Goal: Transaction & Acquisition: Purchase product/service

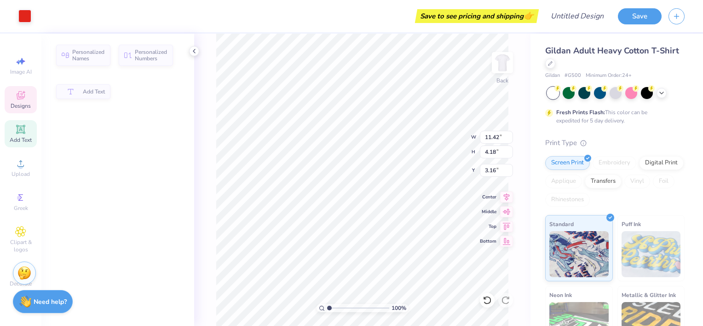
type input "11.42"
type input "4.18"
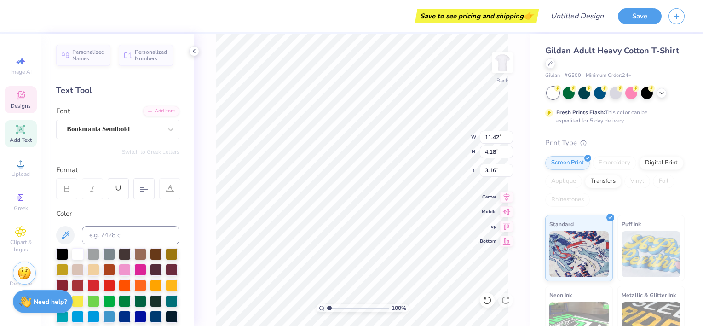
scroll to position [7, 1]
type textarea "a"
type textarea "ALPHA OMICRON PI"
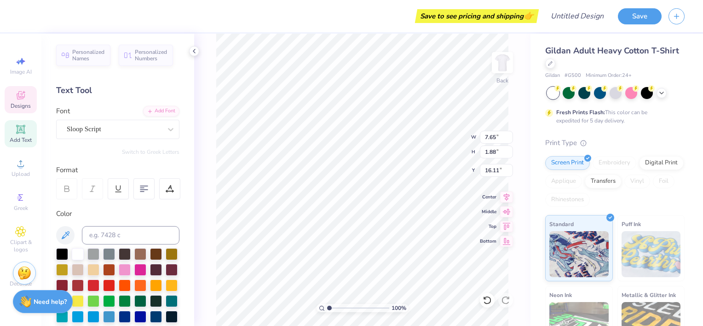
type textarea "Dude's Day 2024"
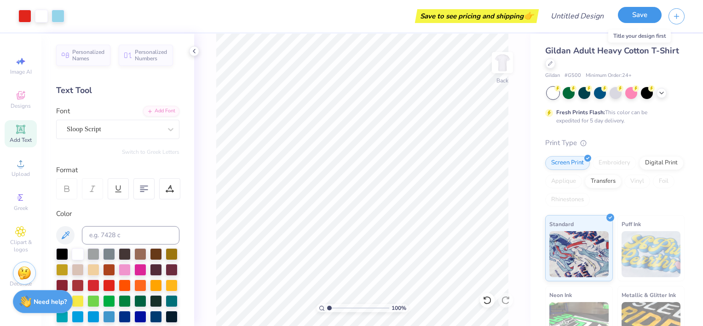
click at [638, 19] on button "Save" at bounding box center [640, 15] width 44 height 16
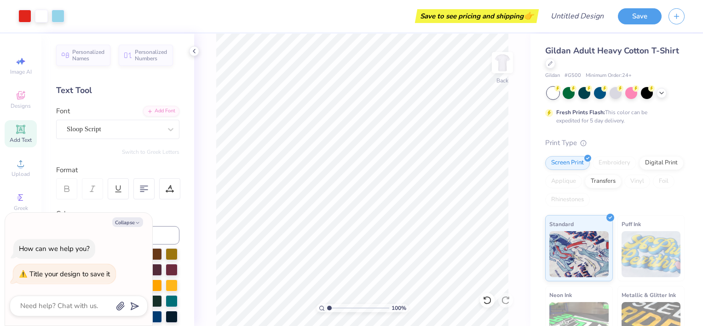
click at [667, 121] on div "Fresh Prints Flash: This color can be expedited for 5 day delivery." at bounding box center [613, 116] width 113 height 17
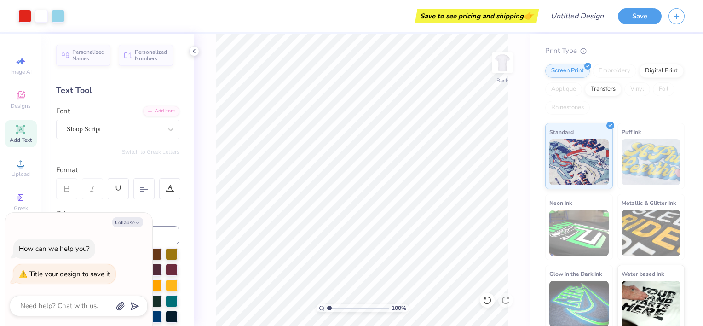
scroll to position [0, 0]
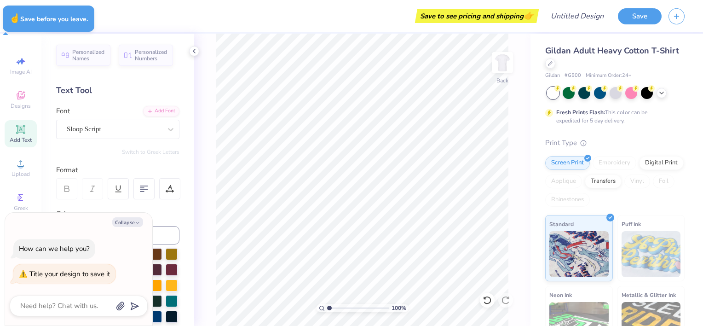
type textarea "x"
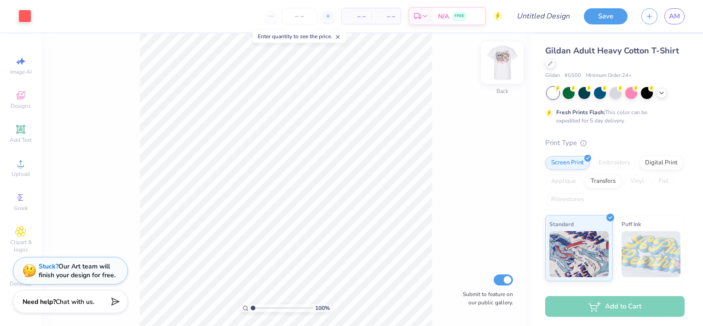
click at [501, 68] on img at bounding box center [502, 62] width 37 height 37
click at [505, 71] on img at bounding box center [502, 62] width 18 height 18
click at [499, 57] on img at bounding box center [502, 62] width 37 height 37
click at [509, 65] on img at bounding box center [502, 62] width 37 height 37
click at [660, 96] on div at bounding box center [662, 92] width 10 height 10
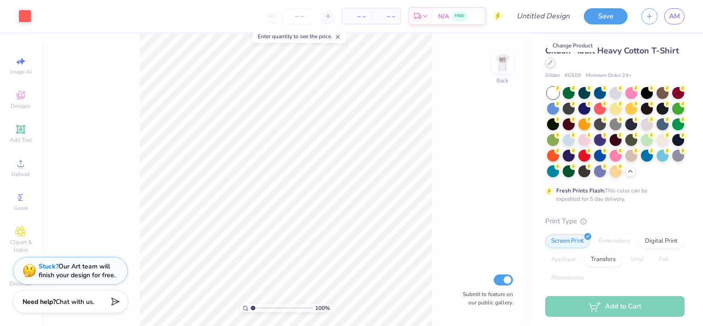
click at [553, 63] on icon at bounding box center [550, 62] width 5 height 5
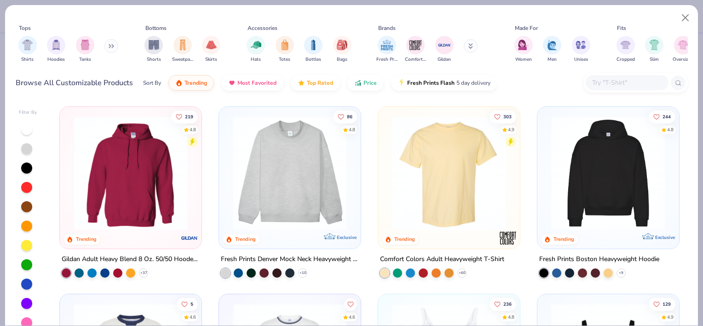
click at [622, 80] on input "text" at bounding box center [627, 82] width 71 height 11
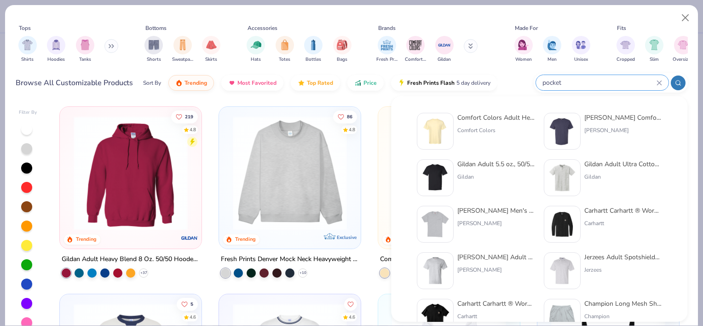
type input "pocket"
click at [448, 125] on img at bounding box center [435, 131] width 29 height 29
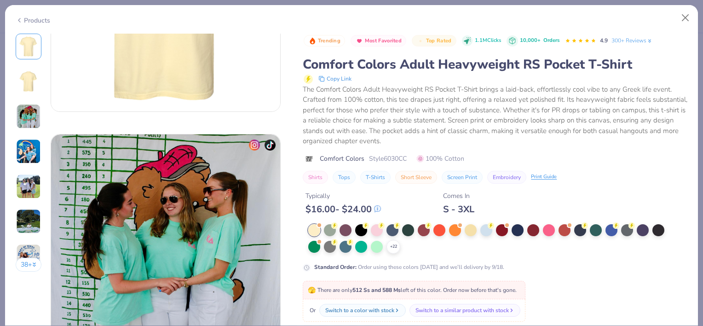
scroll to position [401, 0]
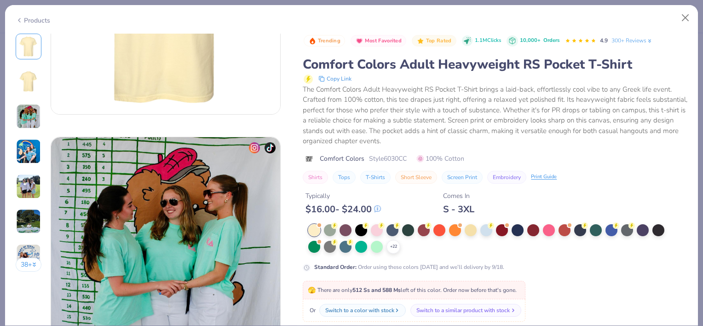
click at [428, 309] on div "Switch to a similar product with stock" at bounding box center [463, 310] width 93 height 8
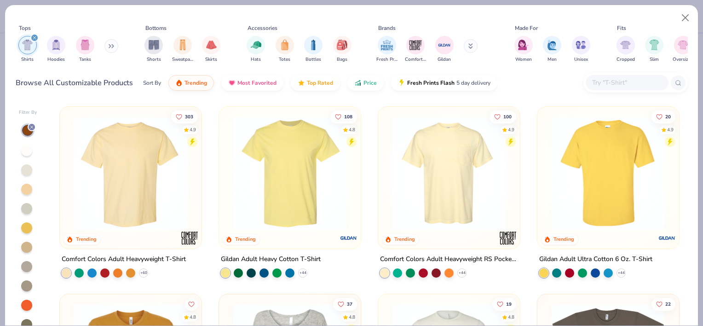
click at [70, 198] on img at bounding box center [7, 173] width 123 height 114
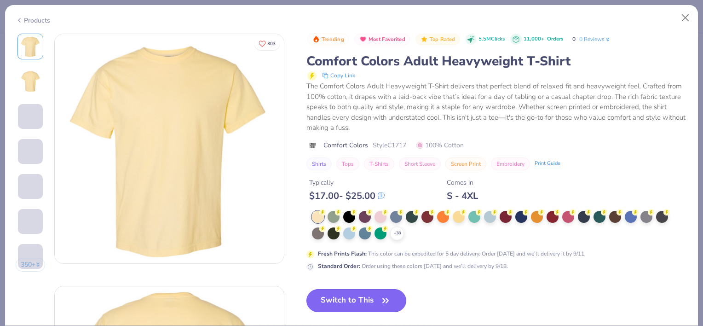
click at [364, 296] on button "Switch to This" at bounding box center [357, 300] width 100 height 23
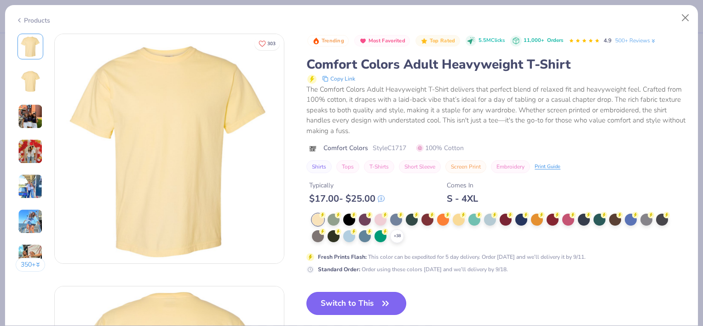
click at [370, 304] on button "Switch to This" at bounding box center [357, 303] width 100 height 23
click at [380, 303] on icon "button" at bounding box center [385, 303] width 13 height 13
click at [374, 298] on button "Switch to This" at bounding box center [357, 303] width 100 height 23
click at [377, 299] on button "Switch to This" at bounding box center [357, 303] width 100 height 23
click at [684, 15] on button "Close" at bounding box center [685, 17] width 17 height 17
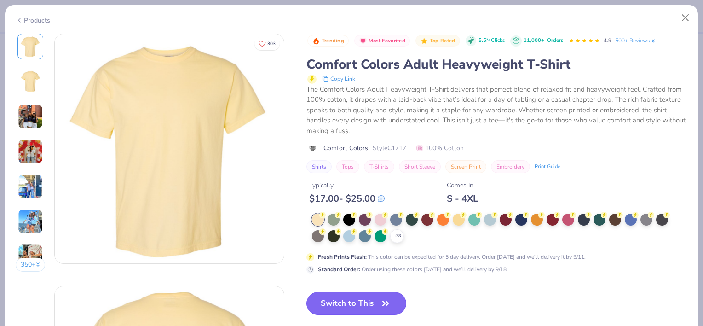
click at [363, 300] on button "Switch to This" at bounding box center [357, 303] width 100 height 23
click at [378, 300] on button "Switch to This" at bounding box center [357, 303] width 100 height 23
click at [39, 21] on div "Products" at bounding box center [33, 21] width 35 height 10
click at [686, 17] on button "Close" at bounding box center [685, 17] width 17 height 17
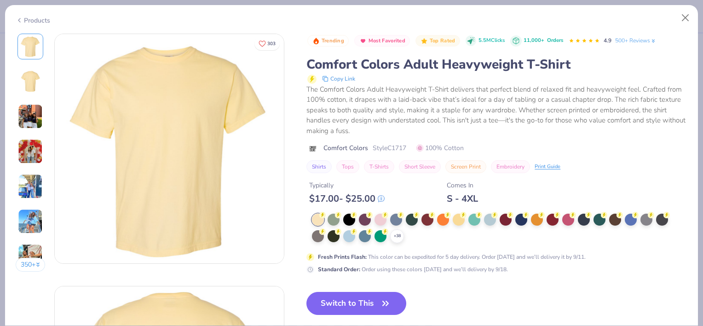
click at [324, 165] on button "Shirts" at bounding box center [319, 166] width 25 height 13
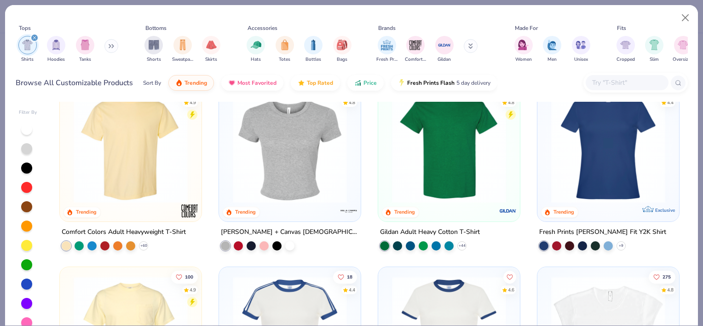
scroll to position [26, 0]
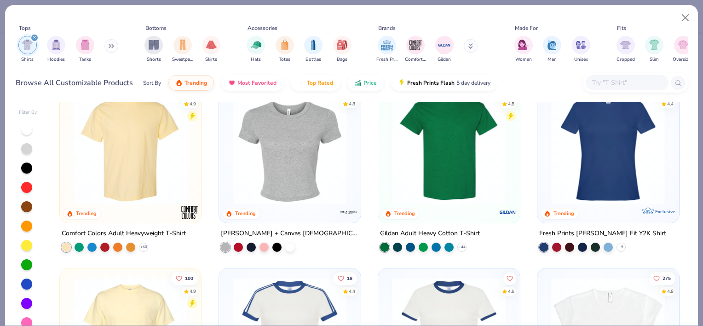
click at [150, 169] on img at bounding box center [130, 147] width 123 height 114
click at [103, 162] on div at bounding box center [8, 147] width 370 height 114
click at [63, 245] on div at bounding box center [66, 247] width 9 height 9
click at [28, 245] on div at bounding box center [26, 245] width 11 height 11
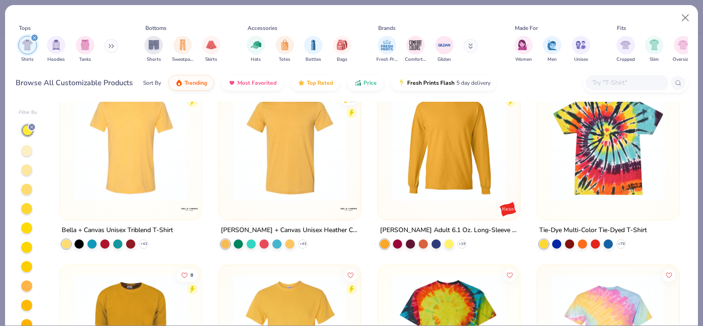
scroll to position [29, 0]
click at [22, 149] on div at bounding box center [26, 150] width 11 height 11
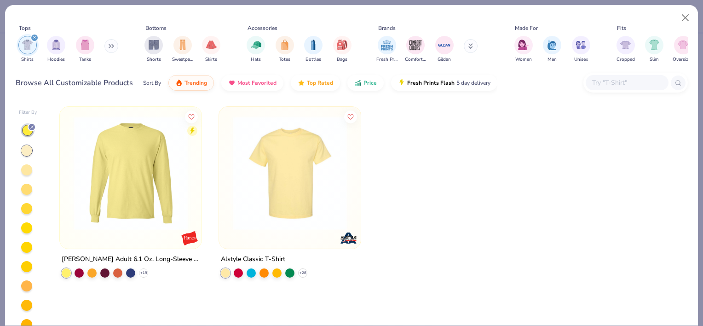
click at [28, 168] on div at bounding box center [26, 169] width 11 height 11
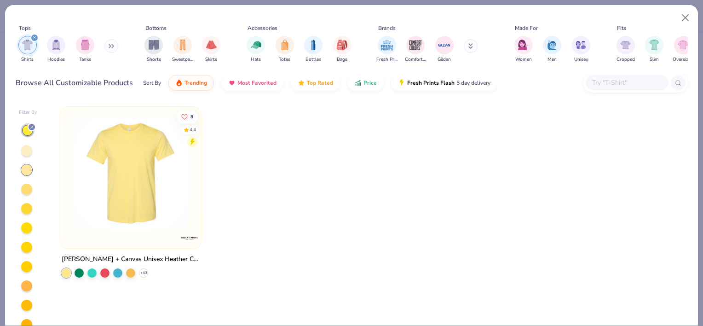
click at [27, 186] on div at bounding box center [26, 189] width 11 height 11
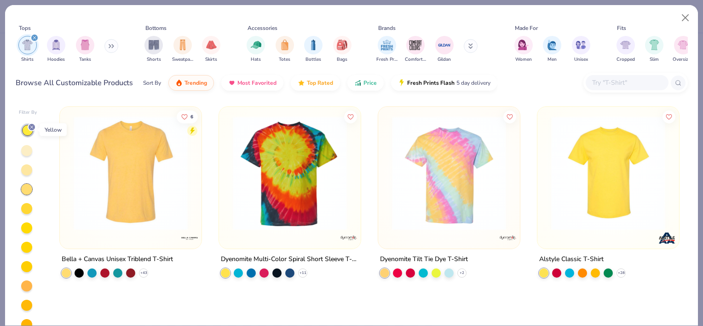
click at [33, 124] on icon at bounding box center [32, 127] width 6 height 6
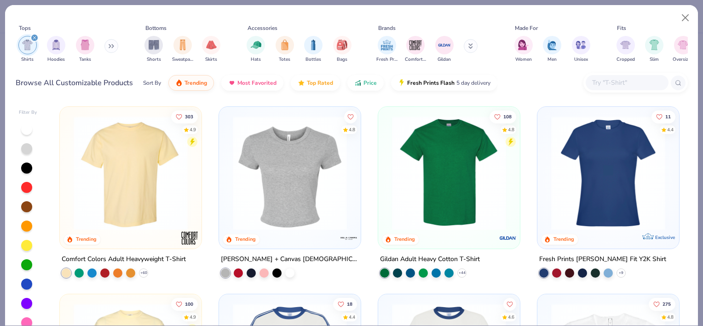
click at [141, 149] on img at bounding box center [130, 173] width 123 height 114
click at [180, 112] on button "303" at bounding box center [185, 115] width 27 height 13
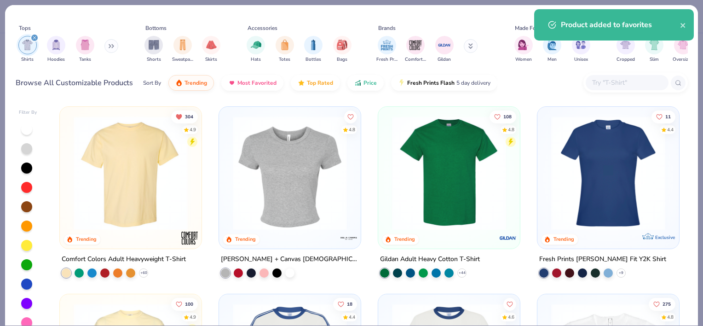
click at [101, 177] on img at bounding box center [130, 173] width 123 height 114
click at [114, 213] on img at bounding box center [130, 173] width 123 height 114
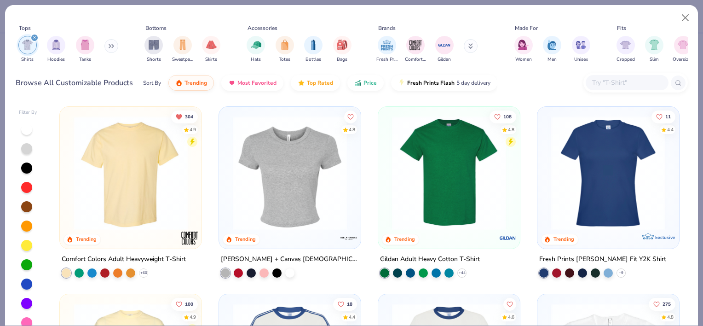
click at [156, 203] on img at bounding box center [130, 173] width 123 height 114
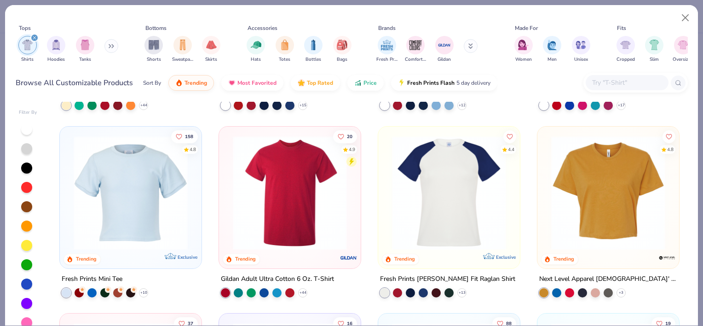
scroll to position [374, 0]
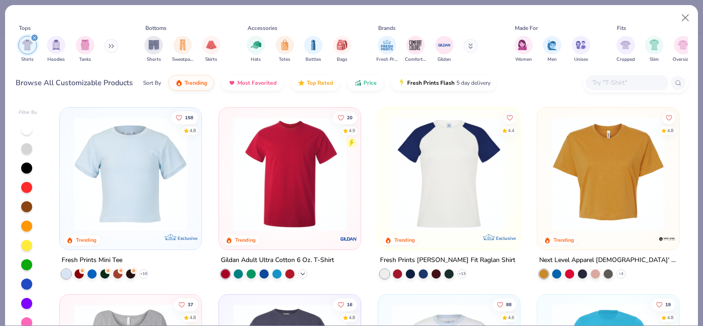
click at [300, 272] on icon at bounding box center [302, 273] width 7 height 7
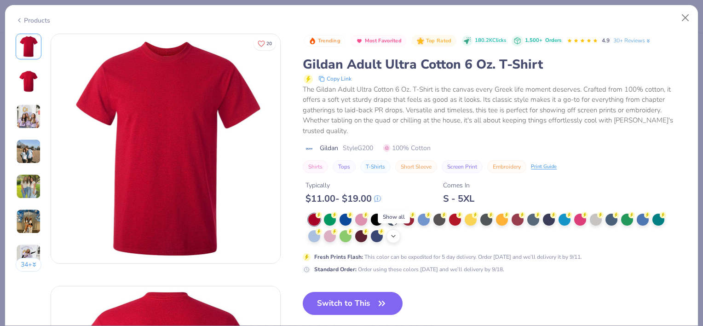
click at [394, 235] on icon at bounding box center [393, 235] width 7 height 7
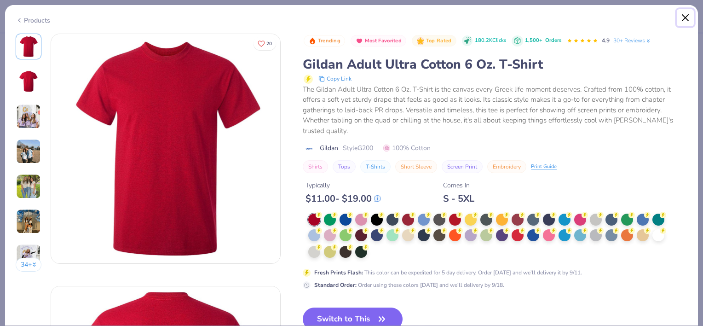
click at [683, 21] on button "Close" at bounding box center [685, 17] width 17 height 17
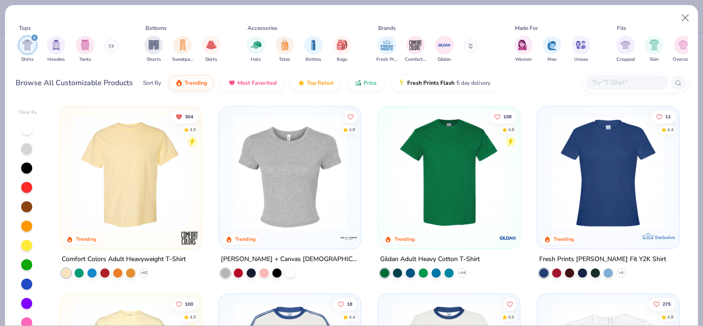
click at [125, 155] on img at bounding box center [130, 173] width 123 height 114
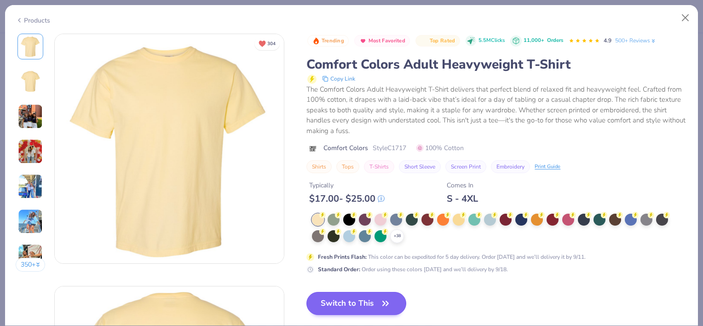
scroll to position [14, 0]
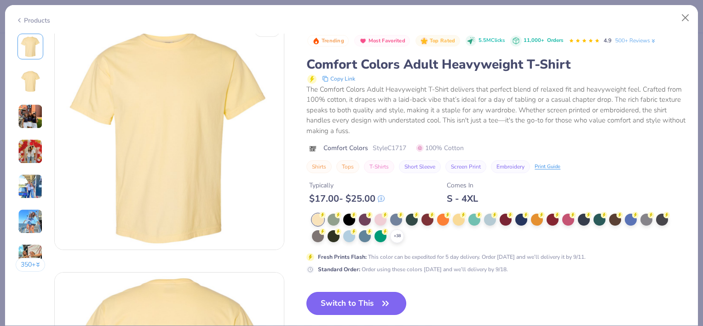
click at [375, 302] on button "Switch to This" at bounding box center [357, 303] width 100 height 23
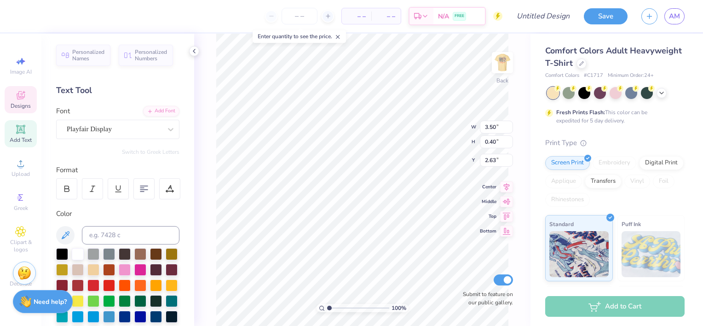
scroll to position [7, 4]
type textarea "ALPHA OMICRON PI MOMS DAY 2025"
click at [506, 179] on icon at bounding box center [506, 175] width 13 height 11
type textarea "ALPHA OMICRON PI MOMS DAY 2025"
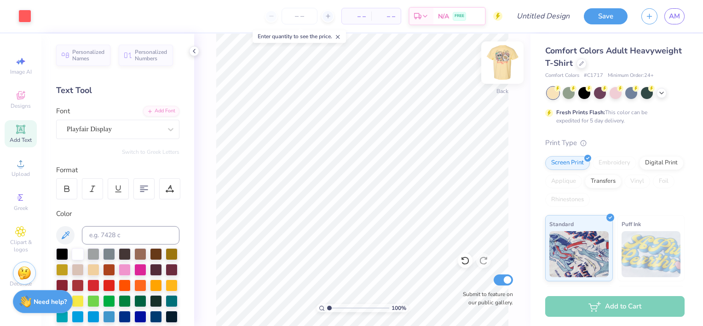
click at [501, 61] on img at bounding box center [502, 62] width 37 height 37
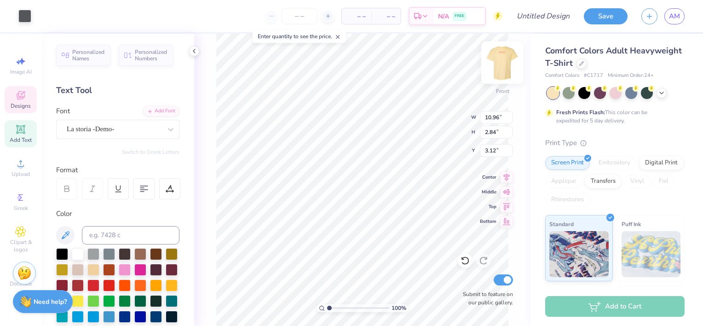
type input "10.96"
type input "2.84"
type textarea "Alpha Omicron Pi"
click at [271, 16] on div at bounding box center [299, 16] width 69 height 17
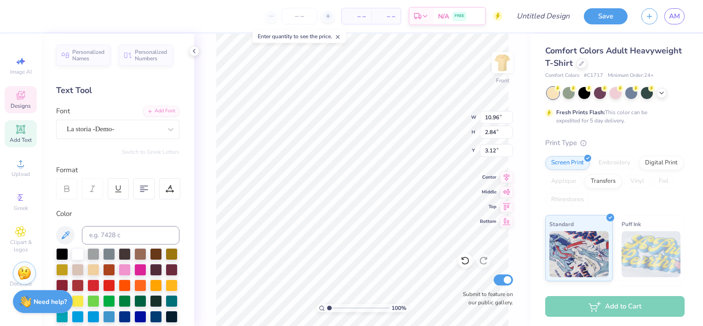
click at [271, 16] on div at bounding box center [299, 16] width 69 height 17
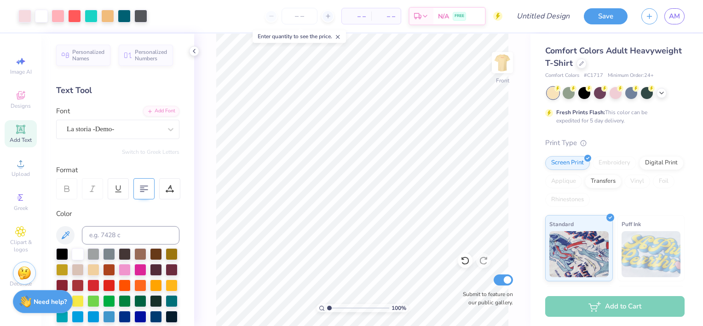
scroll to position [35, 0]
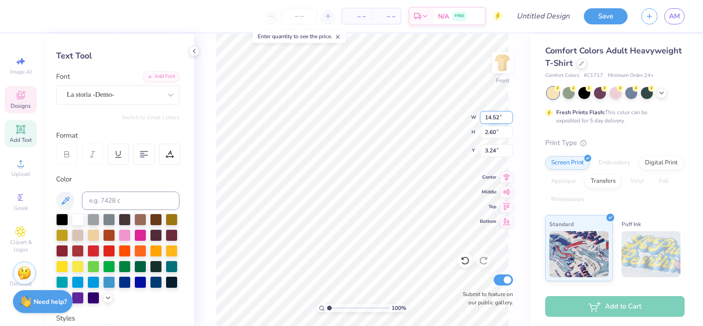
click at [509, 119] on input "14.52" at bounding box center [496, 117] width 33 height 13
click at [509, 119] on input "14.51" at bounding box center [496, 117] width 33 height 13
click at [509, 119] on input "14.5" at bounding box center [496, 117] width 33 height 13
click at [509, 119] on input "14.49" at bounding box center [496, 117] width 33 height 13
click at [509, 119] on input "14.48" at bounding box center [496, 117] width 33 height 13
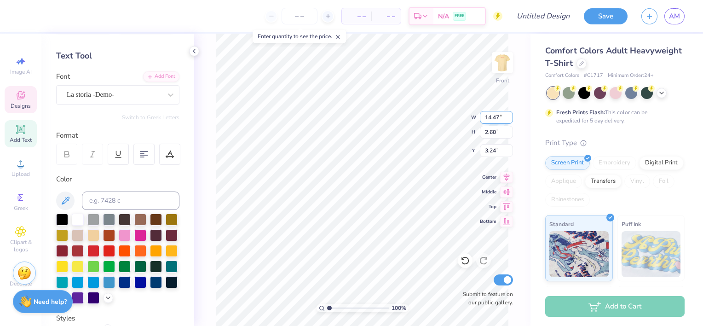
click at [509, 119] on input "14.47" at bounding box center [496, 117] width 33 height 13
click at [509, 119] on input "14.46" at bounding box center [496, 117] width 33 height 13
click at [509, 119] on input "14.45" at bounding box center [496, 117] width 33 height 13
type input "14.44"
click at [509, 119] on input "14.44" at bounding box center [496, 117] width 33 height 13
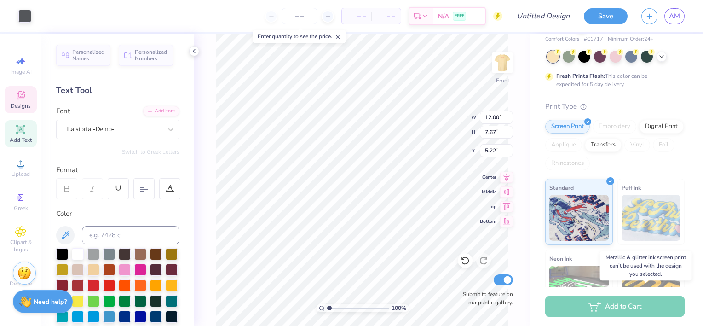
scroll to position [0, 0]
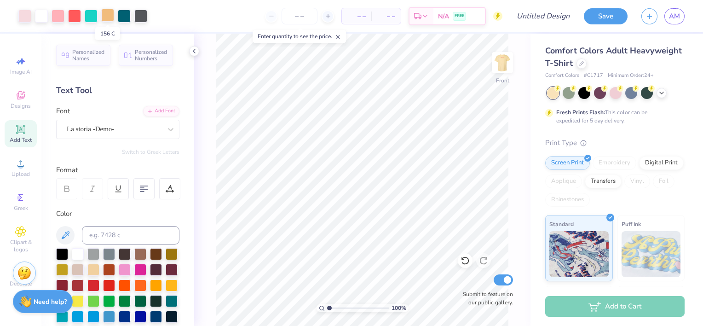
click at [104, 13] on div at bounding box center [107, 15] width 13 height 13
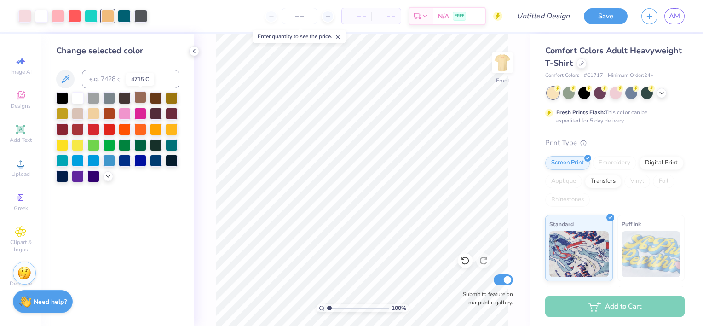
click at [141, 97] on div at bounding box center [140, 97] width 12 height 12
click at [94, 112] on div at bounding box center [93, 113] width 12 height 12
click at [125, 17] on div at bounding box center [124, 15] width 13 height 13
click at [110, 162] on div at bounding box center [109, 160] width 12 height 12
click at [90, 16] on div at bounding box center [91, 15] width 13 height 13
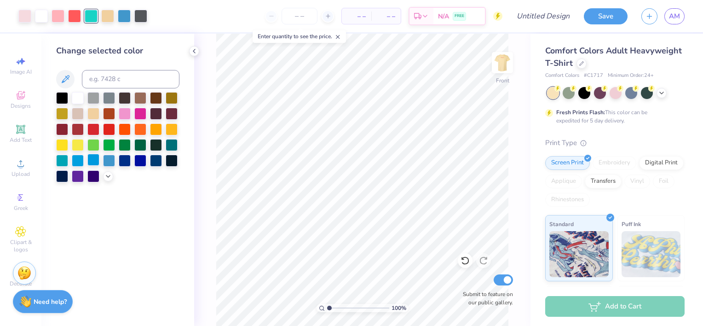
click at [95, 162] on div at bounding box center [93, 160] width 12 height 12
click at [108, 146] on div at bounding box center [109, 144] width 12 height 12
click at [107, 172] on icon at bounding box center [107, 175] width 7 height 7
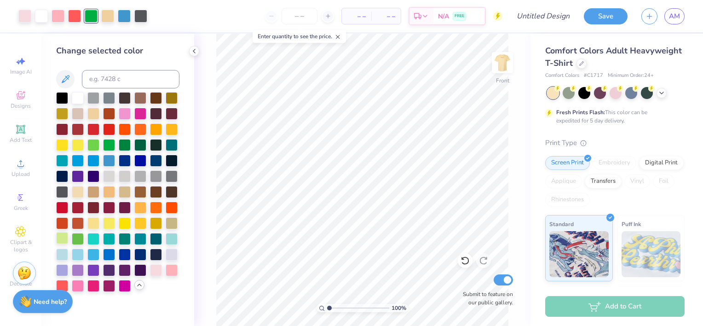
click at [58, 239] on div at bounding box center [62, 238] width 12 height 12
click at [73, 17] on div at bounding box center [74, 15] width 13 height 13
click at [126, 111] on div at bounding box center [125, 113] width 12 height 12
click at [141, 114] on div at bounding box center [140, 113] width 12 height 12
click at [79, 284] on div at bounding box center [78, 285] width 12 height 12
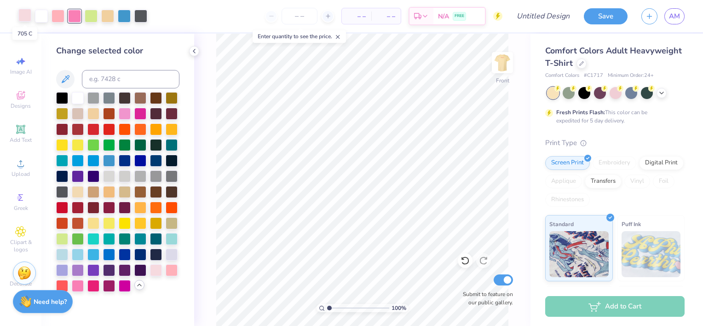
click at [27, 18] on div at bounding box center [24, 15] width 13 height 13
click at [75, 254] on div at bounding box center [78, 254] width 12 height 12
click at [75, 15] on div at bounding box center [74, 15] width 13 height 13
click at [95, 129] on div at bounding box center [93, 128] width 12 height 12
click at [110, 129] on div at bounding box center [109, 128] width 12 height 12
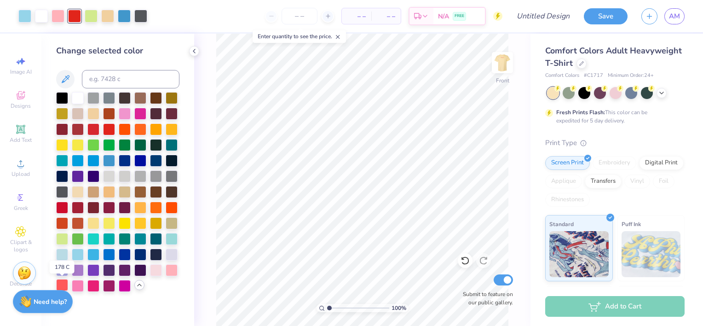
click at [65, 280] on div at bounding box center [62, 285] width 12 height 12
click at [175, 270] on div at bounding box center [172, 269] width 12 height 12
click at [77, 290] on div at bounding box center [78, 285] width 12 height 12
click at [106, 16] on div at bounding box center [107, 15] width 13 height 13
click at [124, 160] on div at bounding box center [125, 160] width 12 height 12
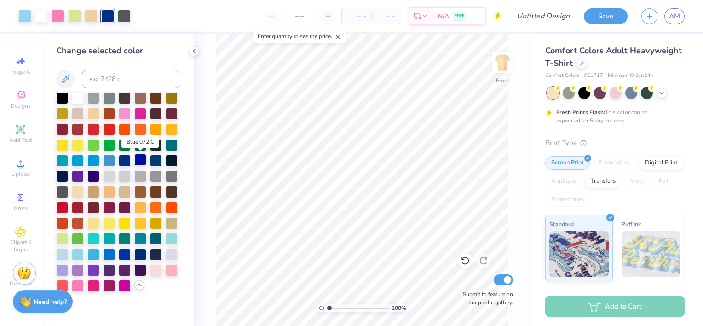
click at [144, 160] on div at bounding box center [140, 160] width 12 height 12
click at [126, 14] on div at bounding box center [124, 15] width 13 height 13
click at [95, 174] on div at bounding box center [93, 175] width 12 height 12
click at [142, 253] on div at bounding box center [140, 254] width 12 height 12
click at [80, 96] on div at bounding box center [78, 97] width 12 height 12
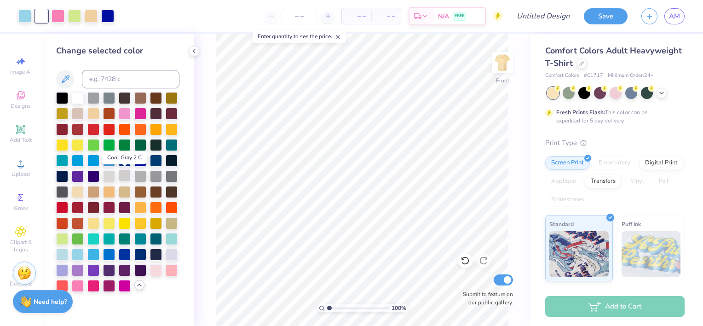
click at [127, 177] on div at bounding box center [125, 175] width 12 height 12
click at [171, 176] on div at bounding box center [172, 175] width 12 height 12
click at [57, 177] on div at bounding box center [62, 175] width 12 height 12
click at [80, 98] on div at bounding box center [78, 97] width 12 height 12
click at [92, 16] on div at bounding box center [91, 15] width 13 height 13
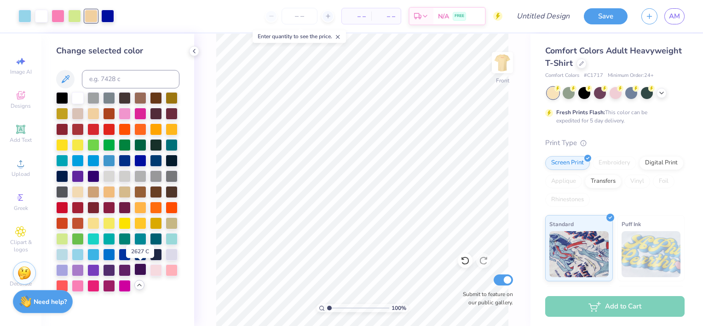
click at [139, 266] on div at bounding box center [140, 269] width 12 height 12
click at [93, 192] on div at bounding box center [93, 191] width 12 height 12
click at [39, 17] on div at bounding box center [41, 15] width 13 height 13
click at [62, 190] on div at bounding box center [62, 191] width 12 height 12
click at [197, 52] on icon at bounding box center [194, 50] width 7 height 7
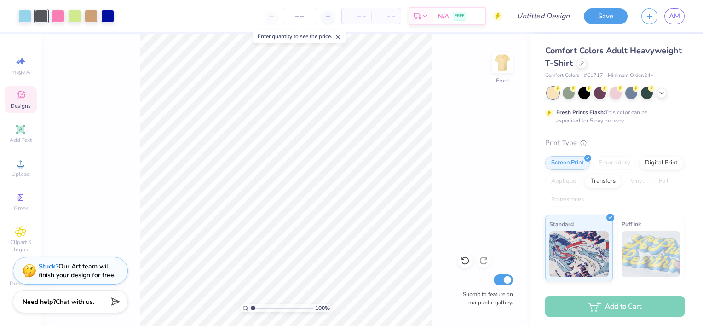
click at [23, 103] on span "Designs" at bounding box center [21, 105] width 20 height 7
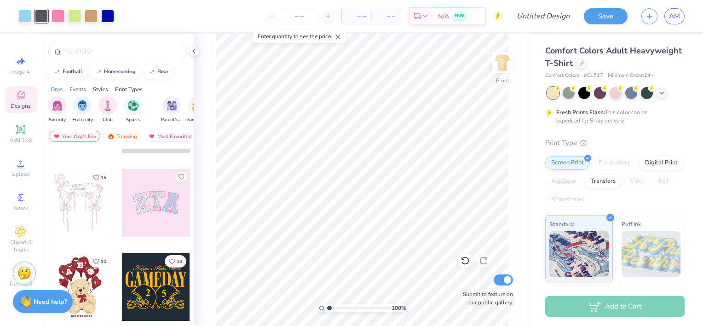
scroll to position [66, 0]
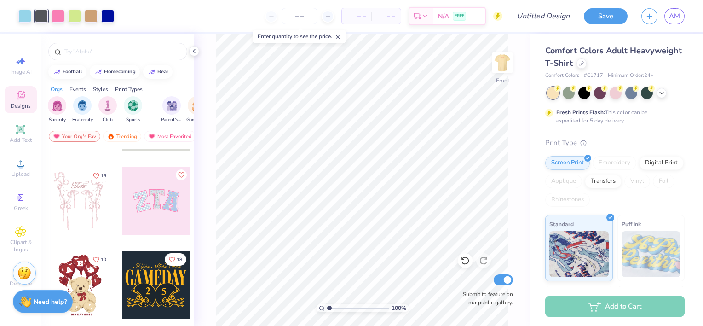
click at [146, 199] on div at bounding box center [156, 201] width 68 height 68
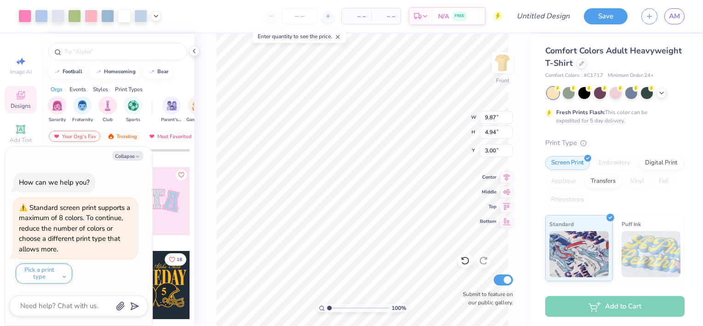
type textarea "x"
type input "10.99"
type input "6.93"
type input "5.55"
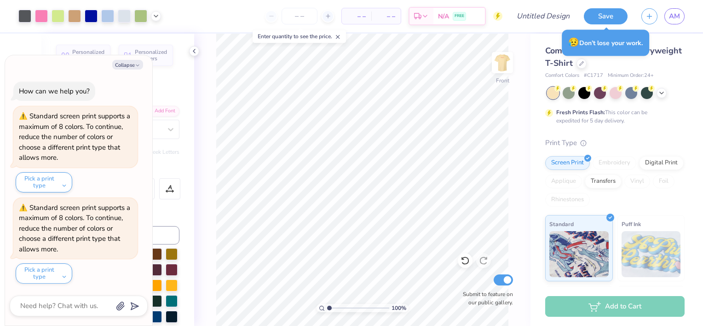
type textarea "x"
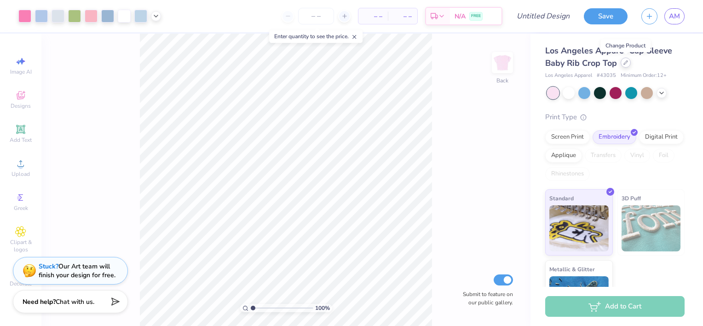
click at [626, 63] on icon at bounding box center [626, 63] width 4 height 4
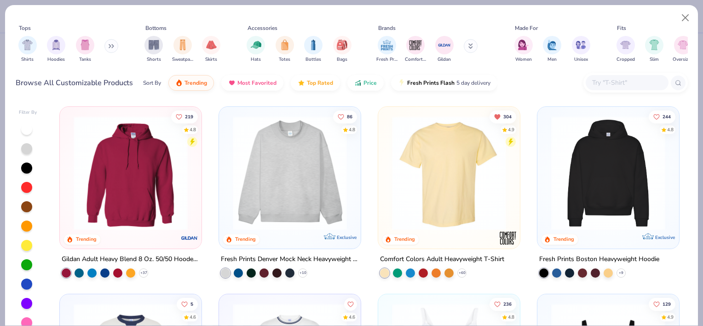
click at [460, 206] on img at bounding box center [449, 173] width 123 height 114
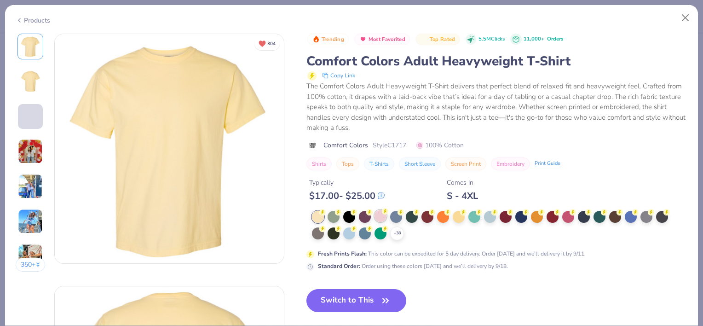
click at [381, 215] on div at bounding box center [381, 216] width 12 height 12
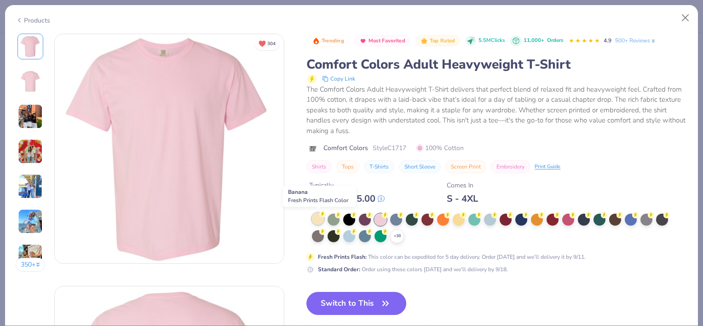
click at [320, 218] on div at bounding box center [318, 219] width 12 height 12
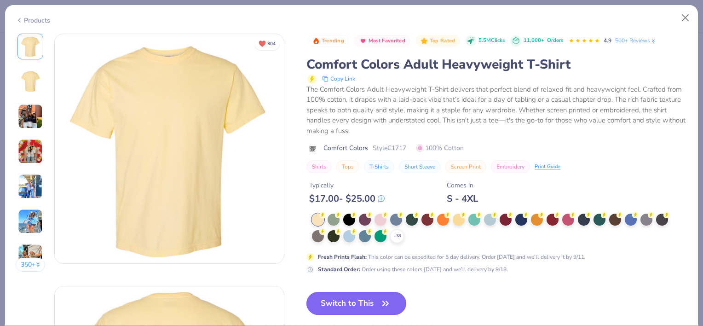
click at [365, 303] on button "Switch to This" at bounding box center [357, 303] width 100 height 23
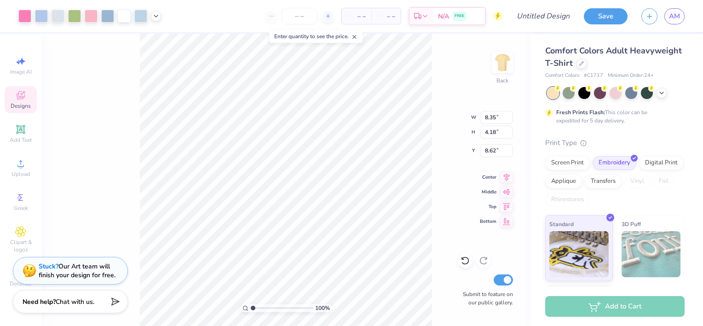
type input "8.35"
type input "4.18"
type input "4.91"
type input "10.88"
type input "5.36"
